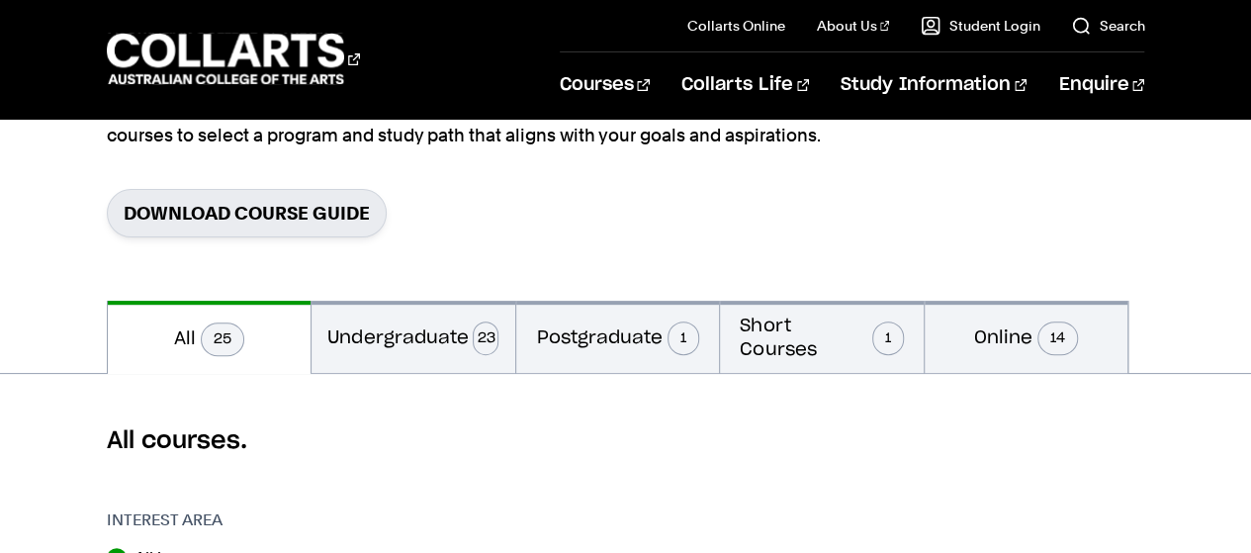
scroll to position [267, 0]
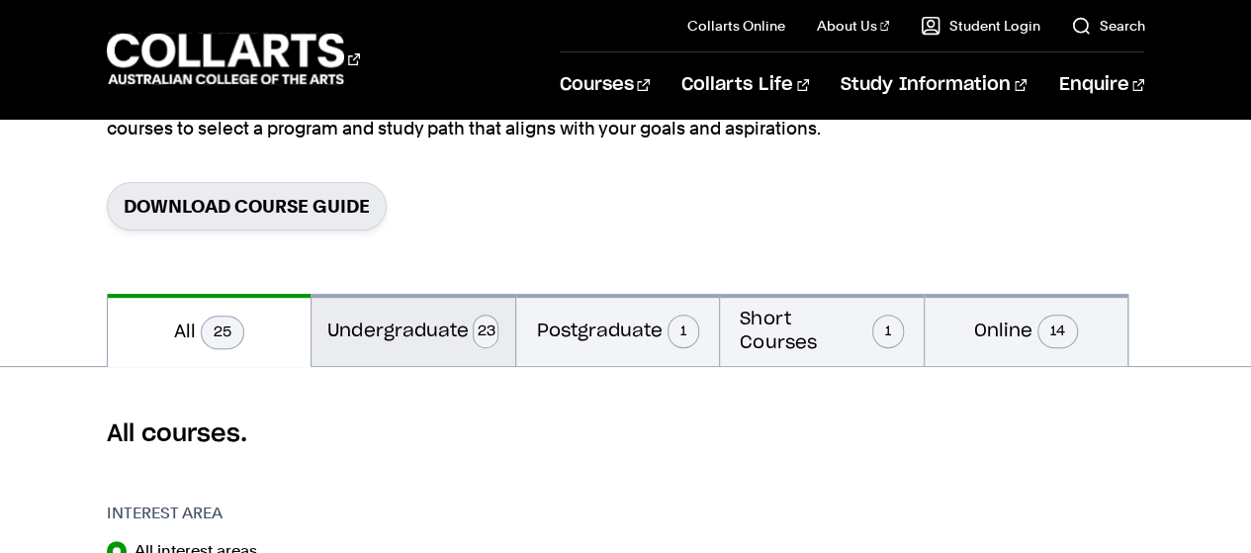
click at [454, 323] on button "Undergraduate 23" at bounding box center [414, 330] width 204 height 72
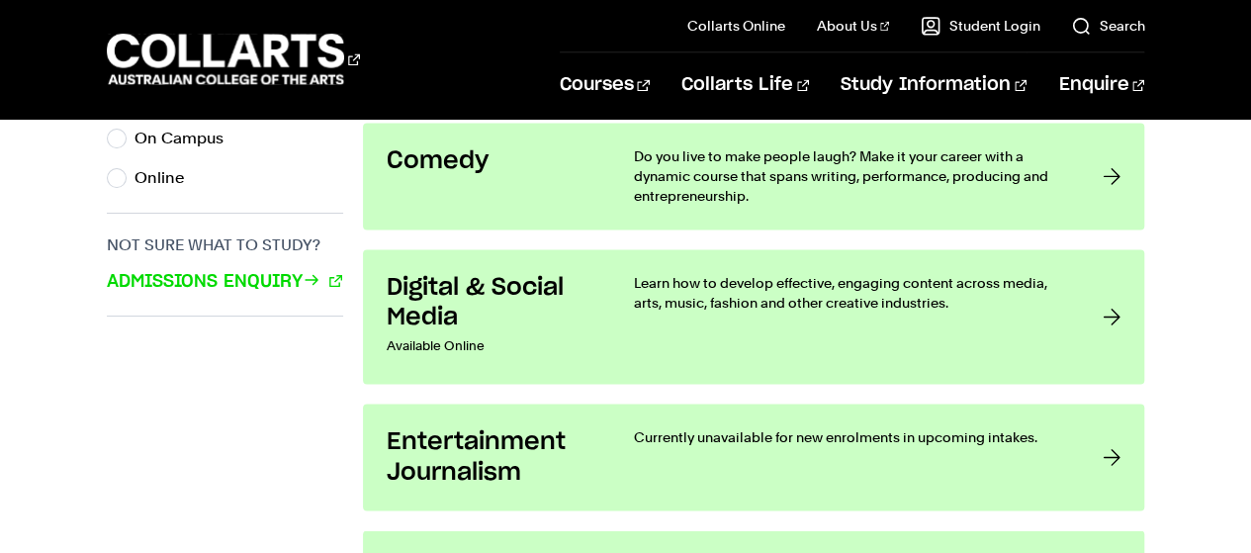
scroll to position [1383, 0]
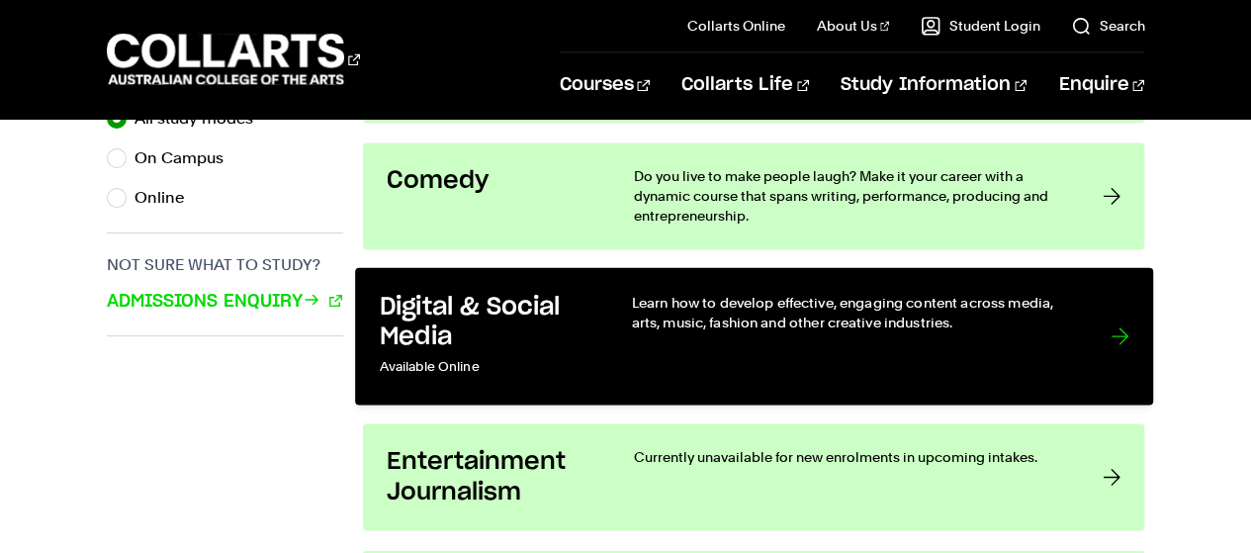
click at [522, 306] on h3 "Digital & Social Media" at bounding box center [485, 322] width 212 height 60
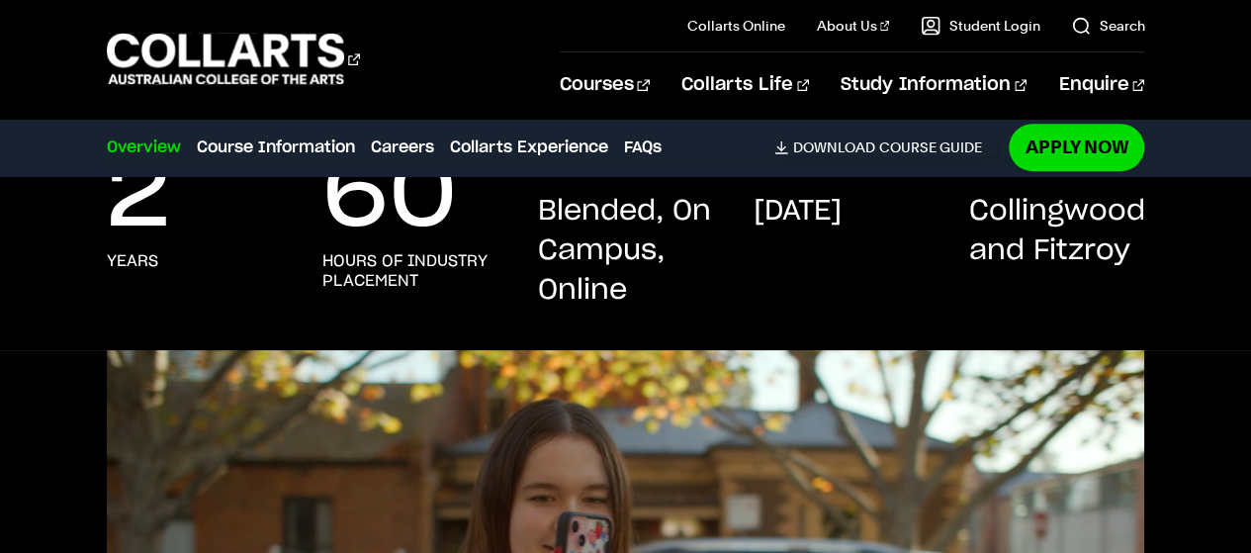
scroll to position [480, 0]
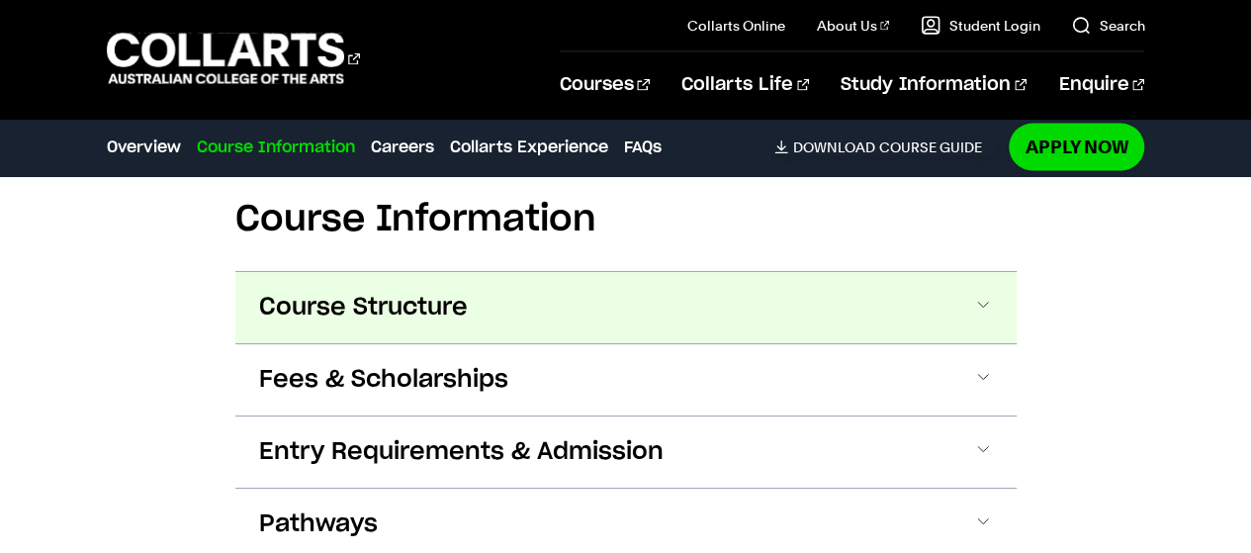
click at [994, 280] on button "Course Structure" at bounding box center [625, 307] width 781 height 71
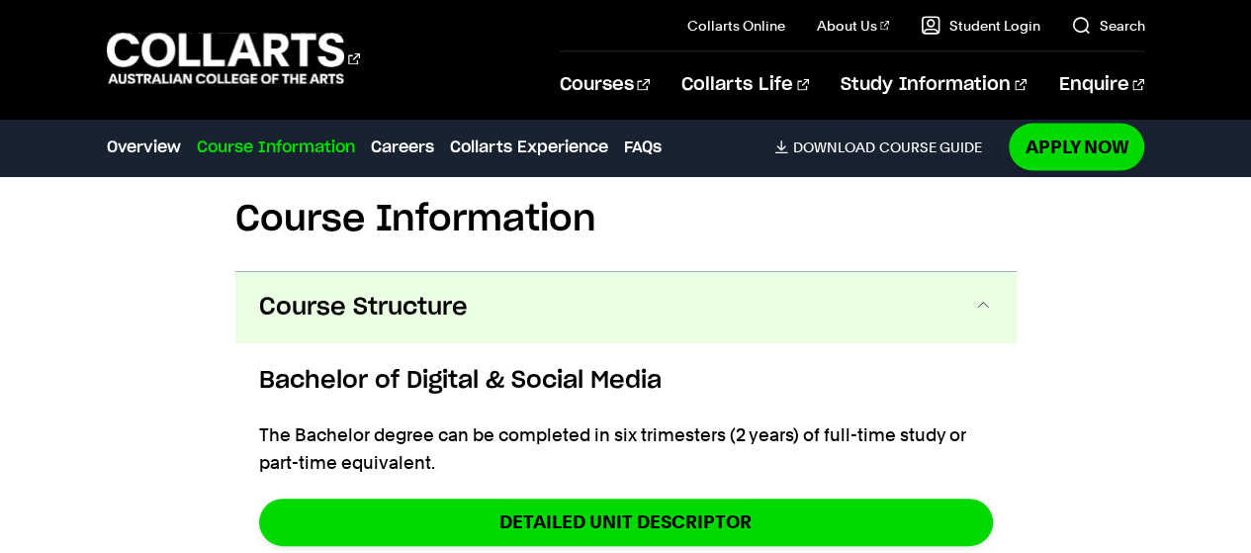
scroll to position [2096, 0]
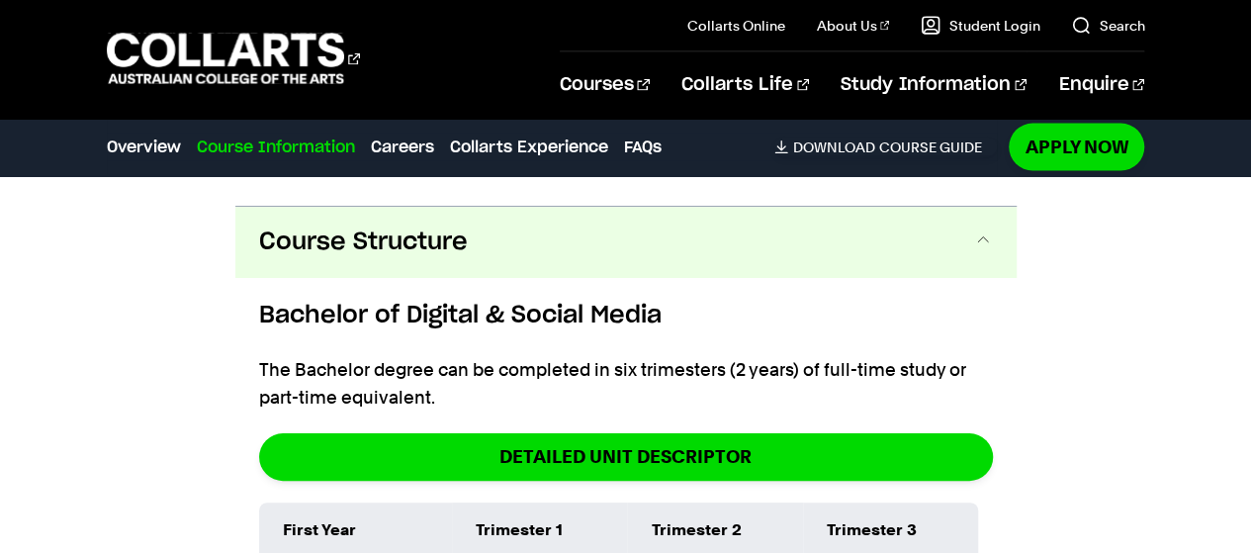
click at [984, 229] on span at bounding box center [983, 242] width 20 height 26
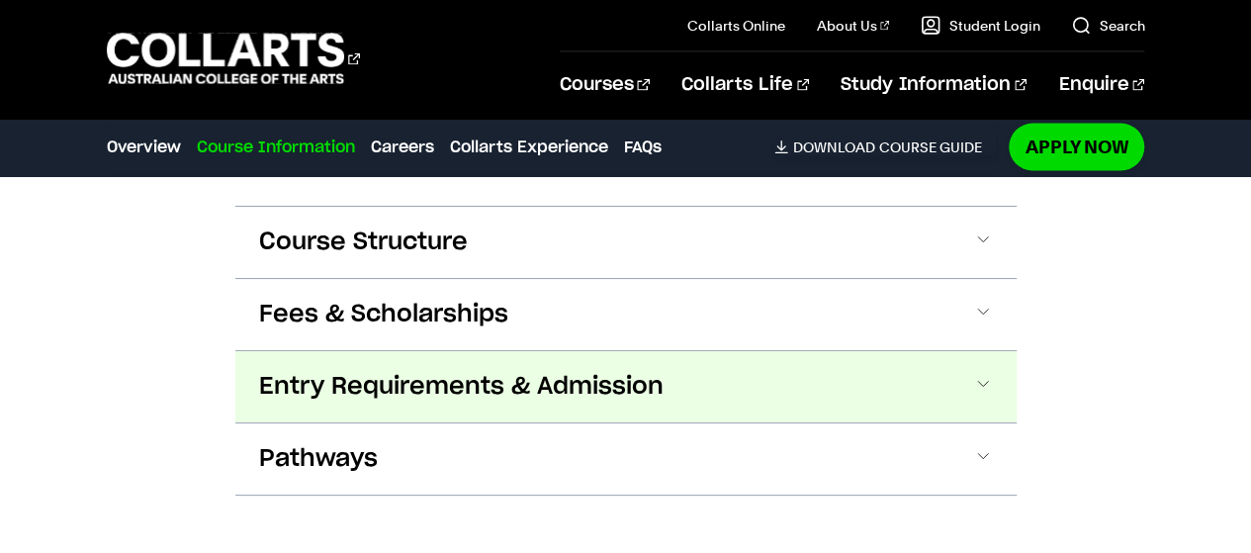
click at [945, 363] on button "Entry Requirements & Admission" at bounding box center [625, 386] width 781 height 71
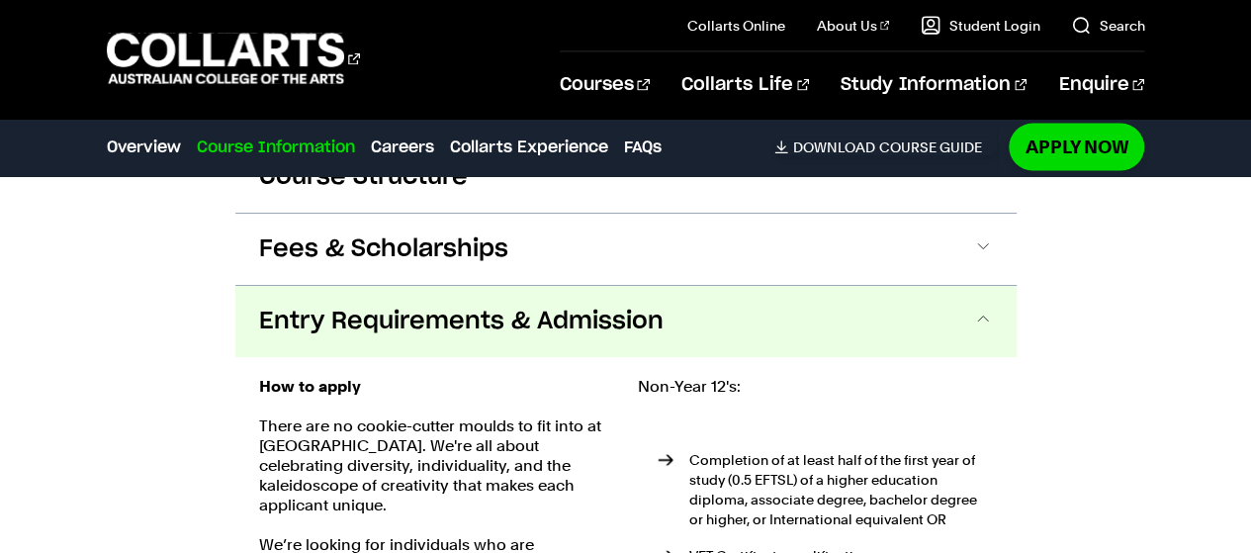
scroll to position [2142, 0]
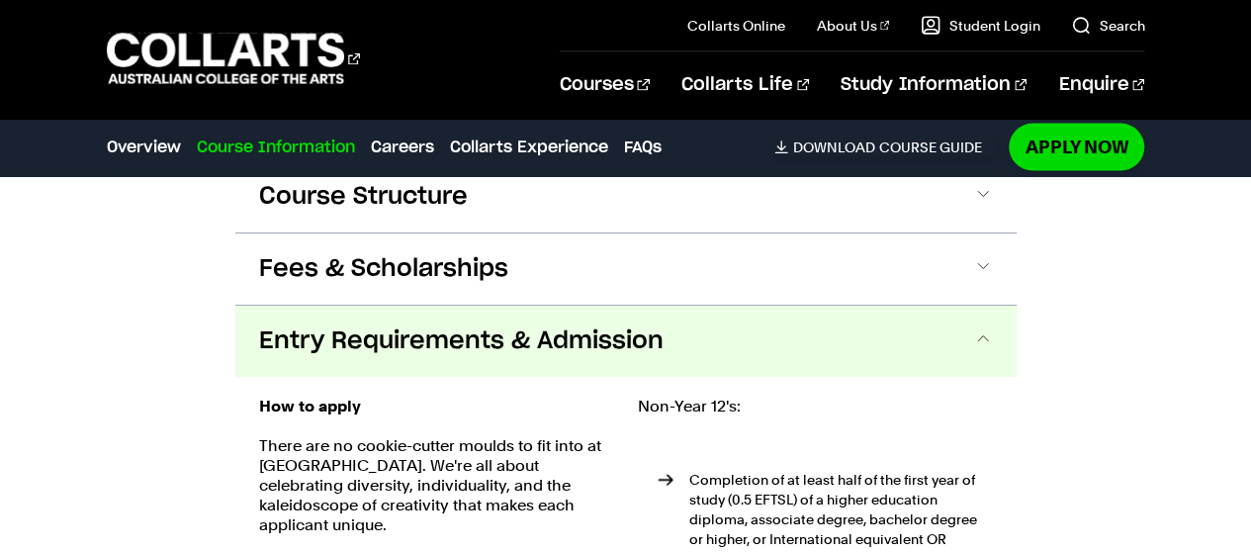
click at [992, 309] on button "Entry Requirements & Admission" at bounding box center [625, 341] width 781 height 71
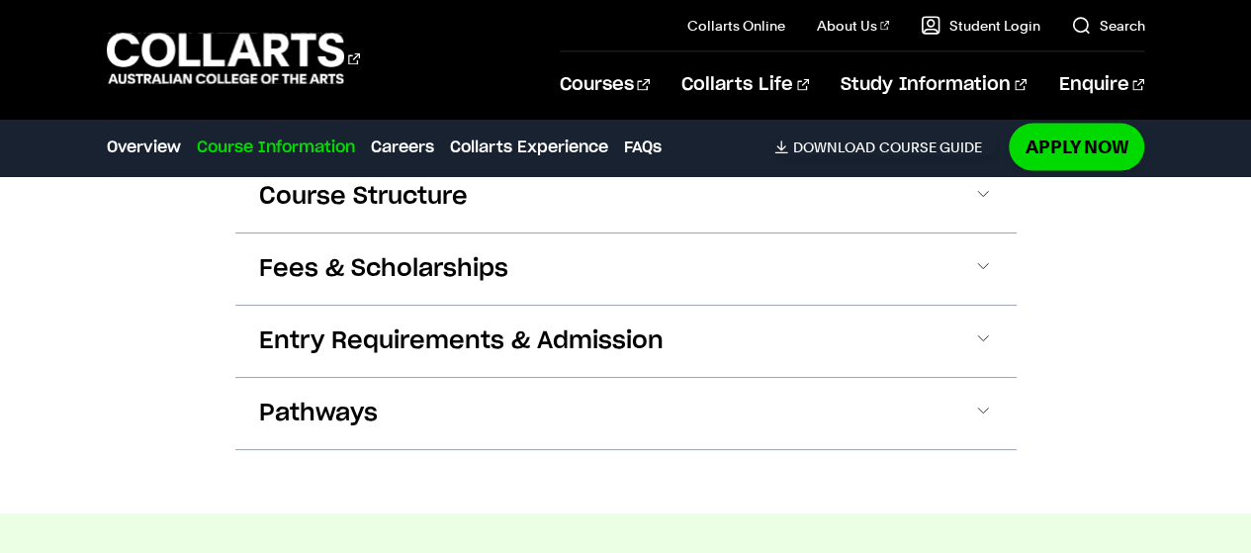
click at [1074, 287] on div "Course Information Course Structure Bachelor of Digital & Social Media The Bach…" at bounding box center [625, 254] width 1251 height 519
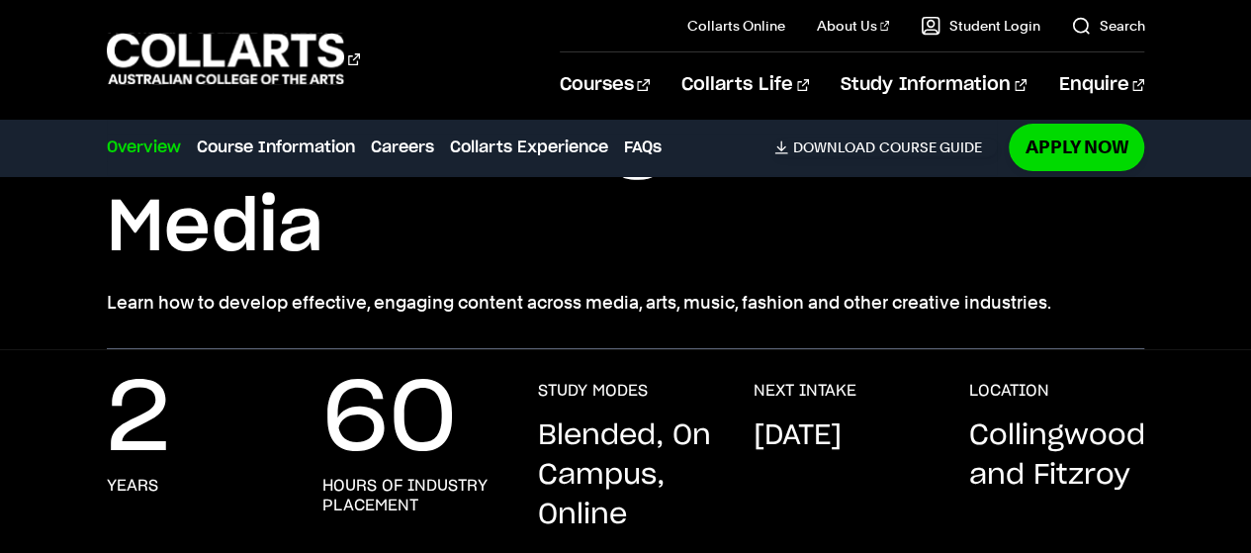
scroll to position [0, 0]
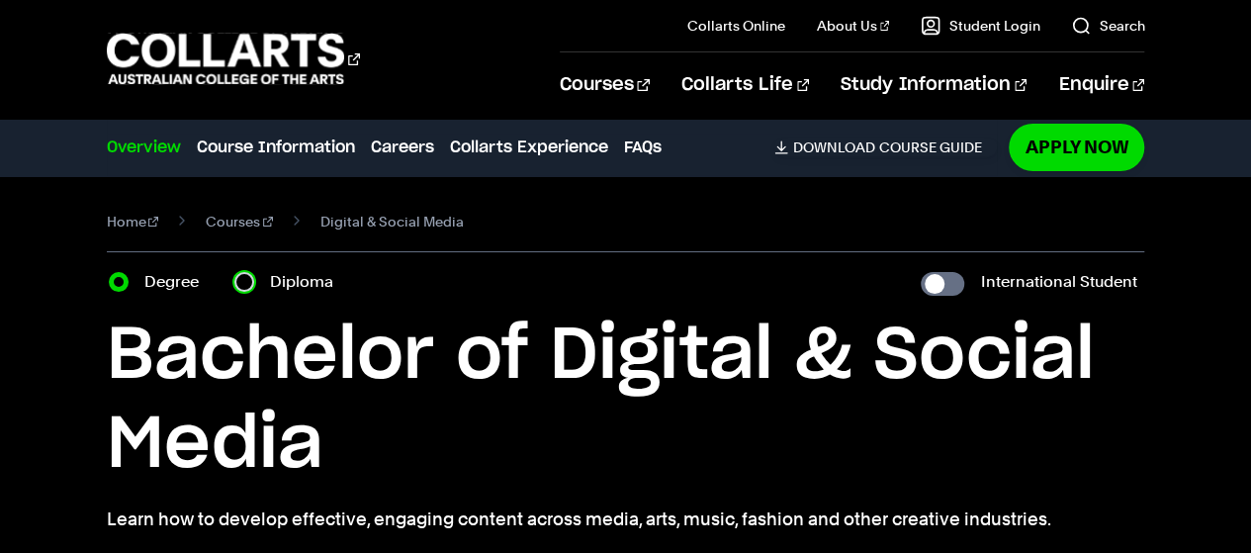
click at [238, 276] on input "Diploma" at bounding box center [244, 282] width 20 height 20
radio input "true"
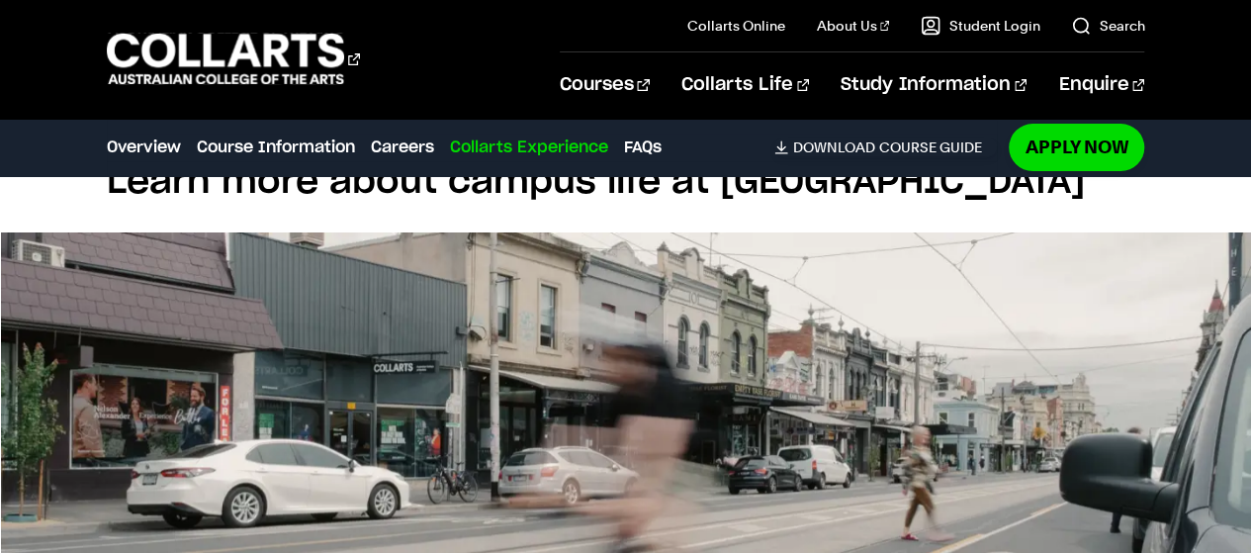
scroll to position [3902, 0]
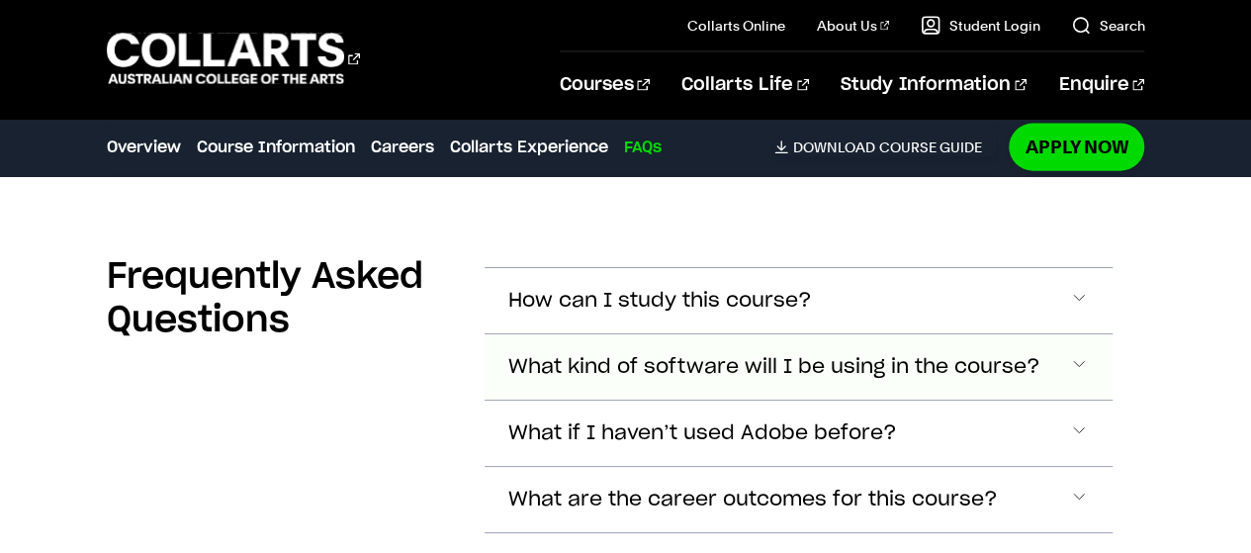
click at [1026, 308] on button "What kind of software will I be using in the course?" at bounding box center [799, 300] width 629 height 65
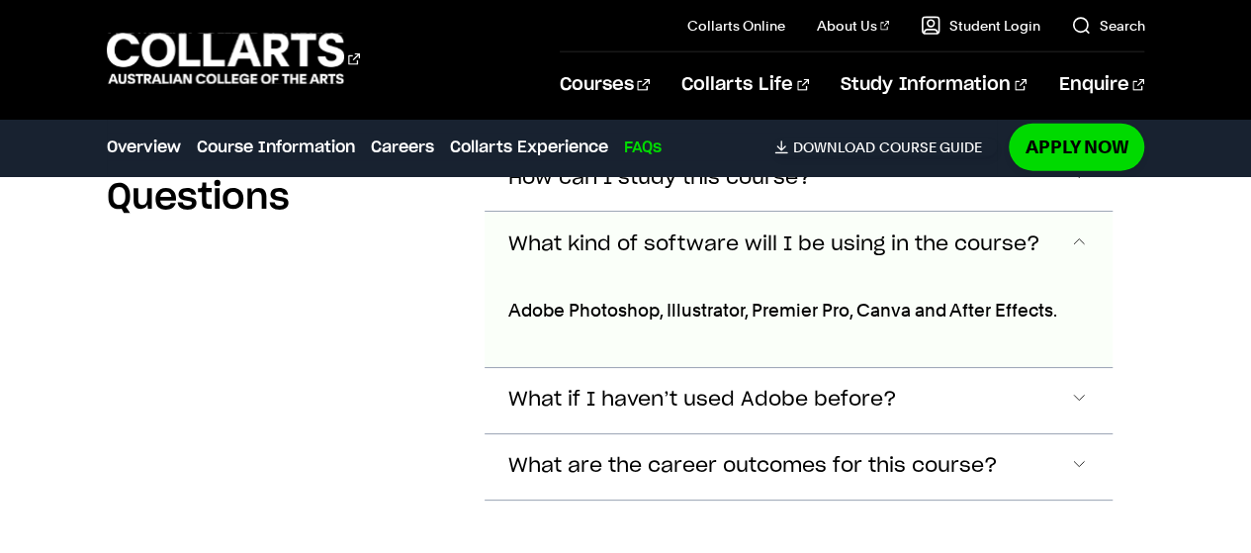
scroll to position [6086, 0]
click at [1009, 233] on span "What kind of software will I be using in the course?" at bounding box center [774, 244] width 532 height 23
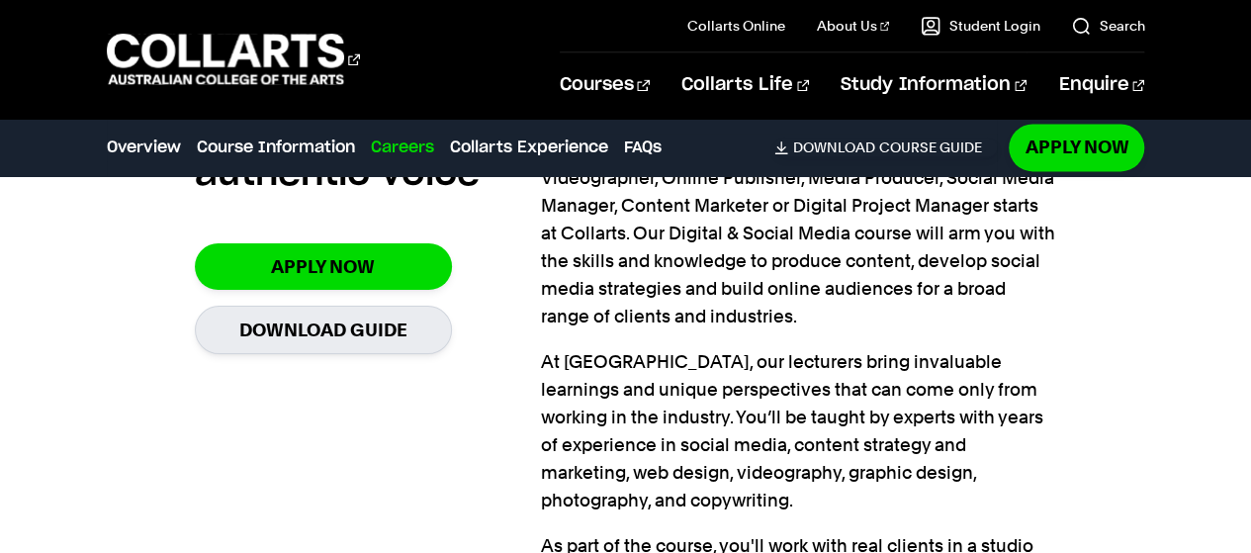
scroll to position [1339, 0]
